Goal: Information Seeking & Learning: Learn about a topic

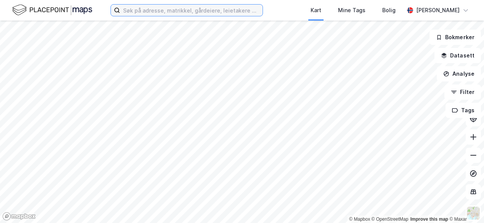
click at [181, 13] on input at bounding box center [191, 10] width 143 height 11
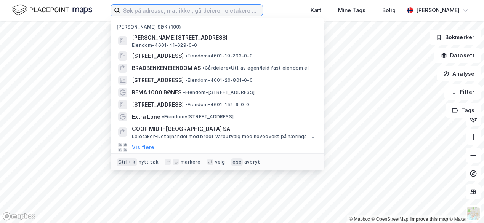
type input "S"
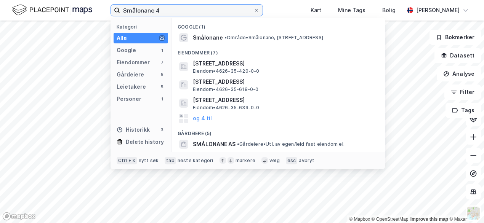
type input "Smålonane 4"
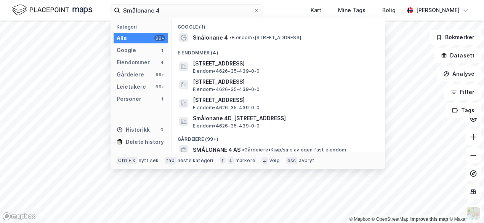
click at [220, 28] on div "Google (1)" at bounding box center [278, 25] width 213 height 14
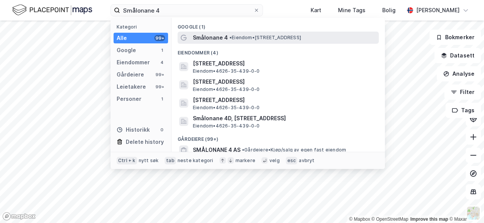
click at [221, 40] on span "Smålonane 4" at bounding box center [210, 37] width 35 height 9
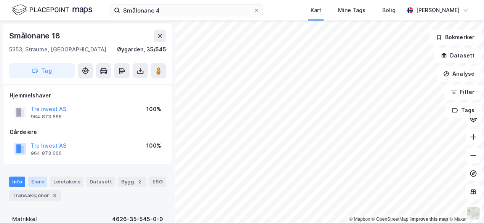
click at [39, 181] on div "Eiere" at bounding box center [37, 182] width 19 height 11
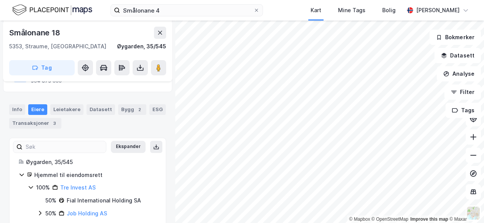
scroll to position [87, 0]
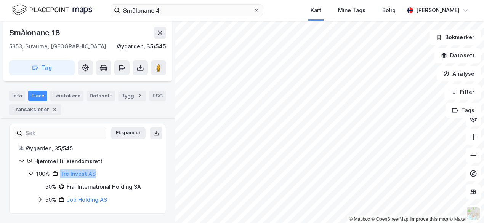
drag, startPoint x: 96, startPoint y: 176, endPoint x: 59, endPoint y: 174, distance: 37.0
click at [59, 174] on div "100% Tre Invest AS" at bounding box center [96, 174] width 120 height 9
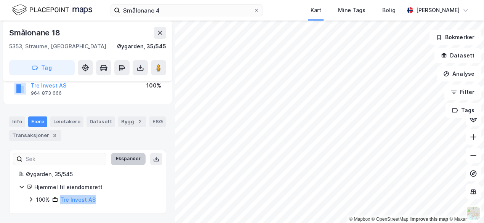
copy link "Tre Invest AS"
click at [121, 123] on div "Bygg 2" at bounding box center [132, 122] width 28 height 11
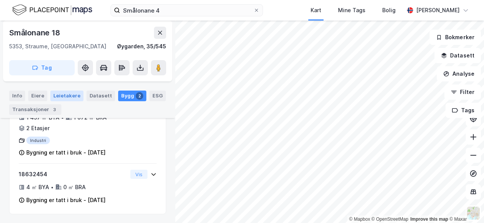
click at [74, 96] on div "Leietakere" at bounding box center [66, 96] width 33 height 11
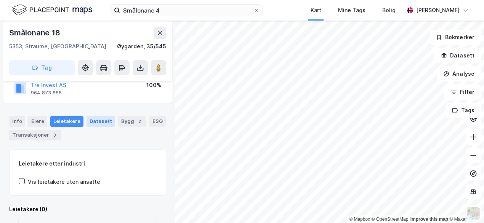
scroll to position [76, 0]
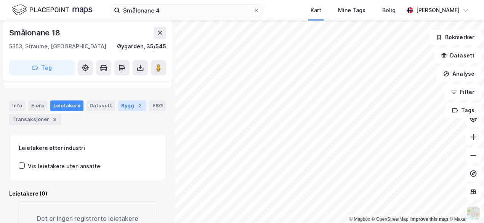
click at [120, 104] on div "Bygg 2" at bounding box center [132, 106] width 28 height 11
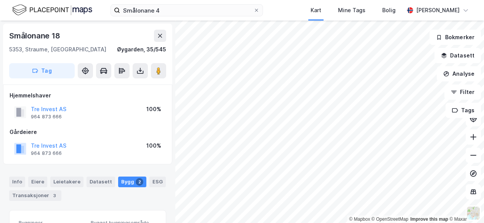
click at [169, 72] on div "[STREET_ADDRESS]" at bounding box center [87, 54] width 169 height 61
drag, startPoint x: 0, startPoint y: 94, endPoint x: 125, endPoint y: 83, distance: 125.9
click at [125, 83] on div "Smålonane 18 5353, Straume, [GEOGRAPHIC_DATA], 35/545 Tag Hjemmelshaver Tre Inv…" at bounding box center [87, 122] width 175 height 203
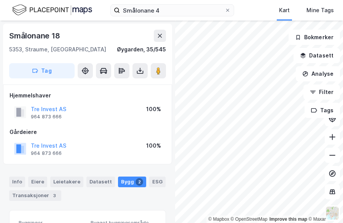
click at [97, 37] on div "Smålonane 18" at bounding box center [87, 36] width 157 height 12
click at [157, 37] on icon at bounding box center [160, 36] width 6 height 6
